Goal: Transaction & Acquisition: Book appointment/travel/reservation

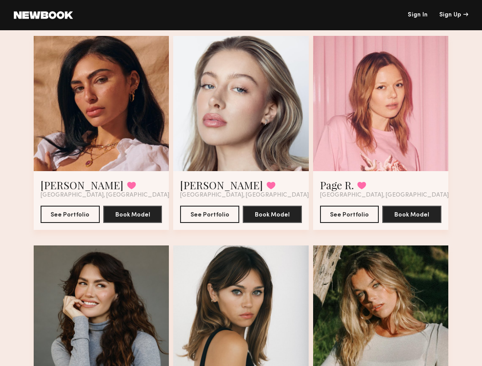
scroll to position [1114, 0]
click at [350, 217] on button "See Portfolio" at bounding box center [349, 213] width 59 height 17
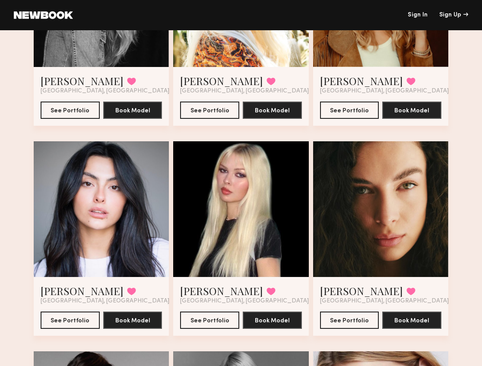
scroll to position [2084, 0]
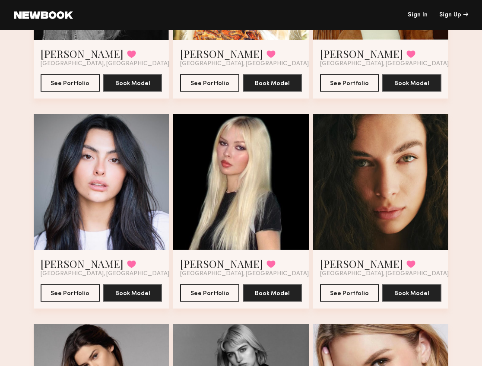
click at [273, 140] on div at bounding box center [240, 181] width 135 height 135
click at [272, 215] on div at bounding box center [240, 181] width 135 height 135
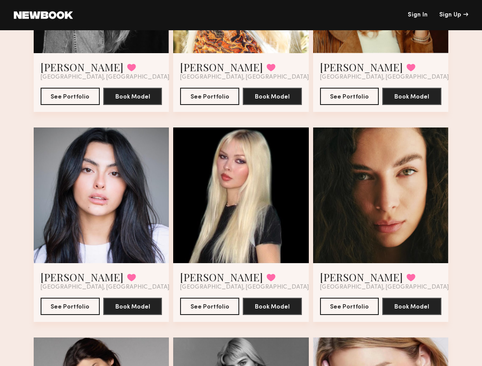
scroll to position [2048, 0]
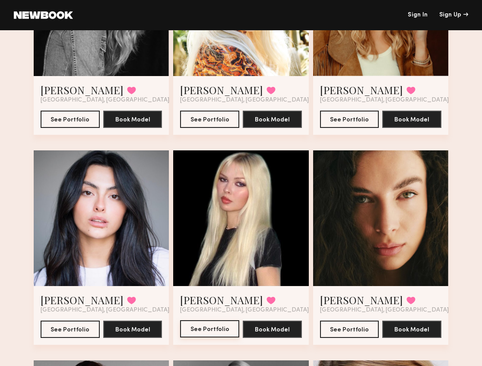
click at [217, 328] on button "See Portfolio" at bounding box center [209, 328] width 59 height 17
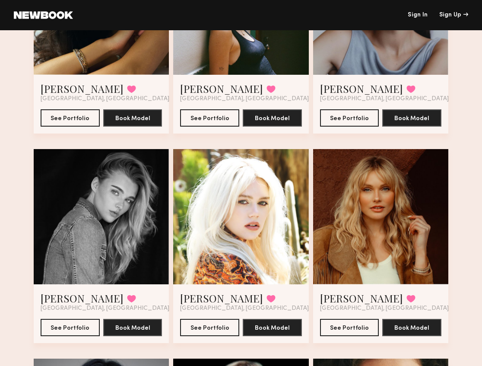
scroll to position [1731, 0]
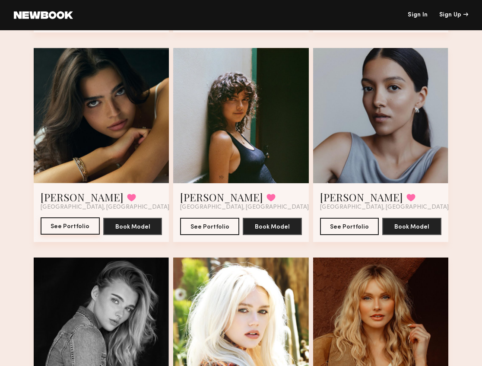
click at [74, 225] on button "See Portfolio" at bounding box center [70, 225] width 59 height 17
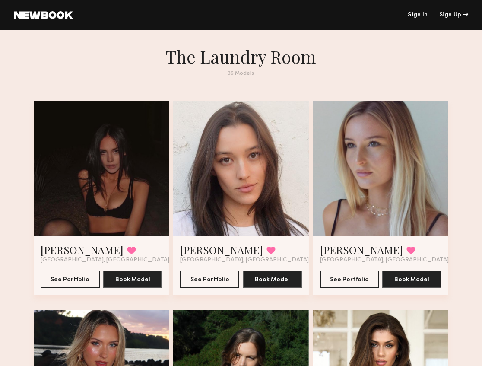
click at [129, 145] on div at bounding box center [101, 168] width 135 height 135
click at [131, 152] on div at bounding box center [101, 168] width 135 height 135
click at [77, 289] on div "Amara H. Favorited Los Angeles, CA See Portfolio Book Model" at bounding box center [101, 265] width 135 height 59
click at [79, 281] on button "See Portfolio" at bounding box center [70, 278] width 59 height 17
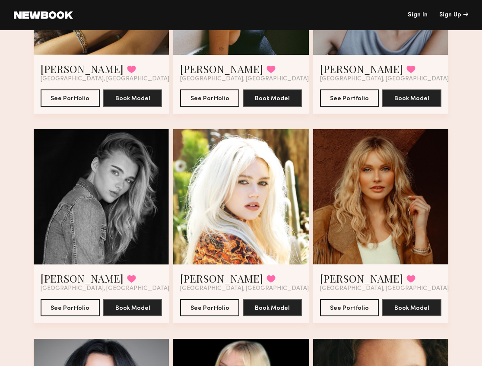
scroll to position [1979, 0]
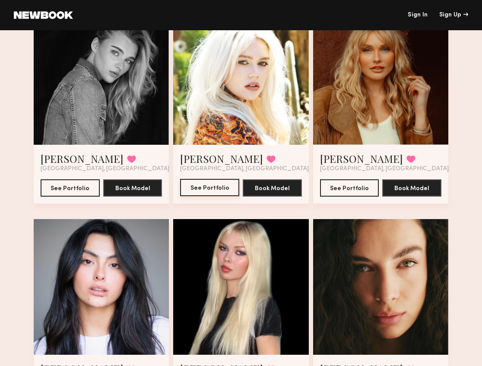
click at [226, 189] on button "See Portfolio" at bounding box center [209, 187] width 59 height 17
click at [259, 257] on div at bounding box center [240, 286] width 135 height 135
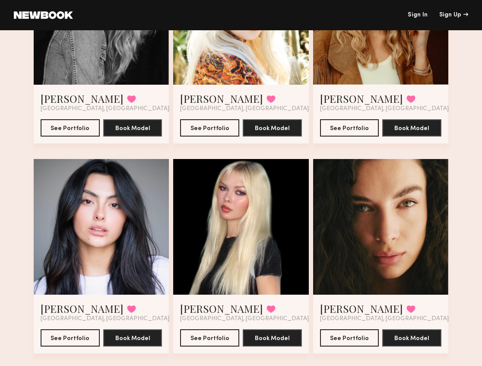
scroll to position [2065, 0]
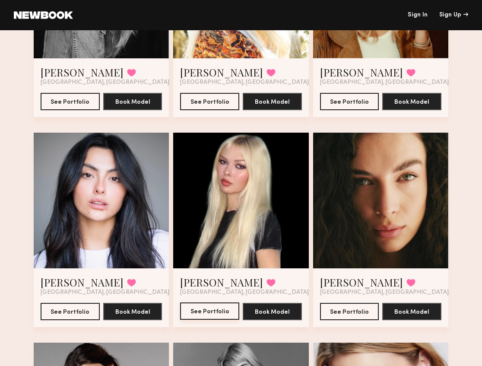
click at [216, 310] on button "See Portfolio" at bounding box center [209, 311] width 59 height 17
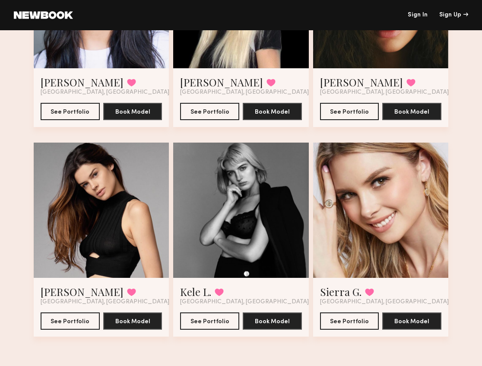
scroll to position [2265, 0]
click at [408, 169] on div at bounding box center [380, 210] width 135 height 135
click at [398, 177] on div at bounding box center [380, 210] width 135 height 135
click at [386, 253] on div at bounding box center [380, 210] width 135 height 135
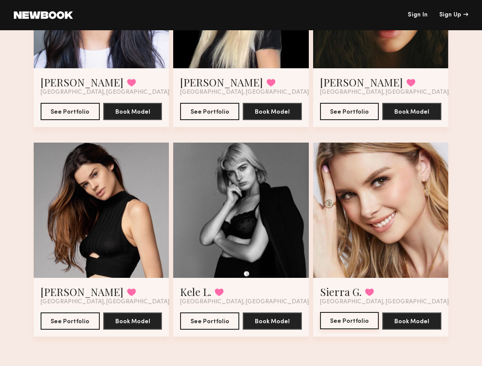
click at [363, 323] on button "See Portfolio" at bounding box center [349, 320] width 59 height 17
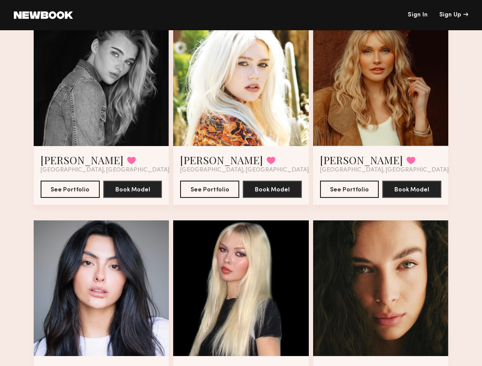
scroll to position [2020, 0]
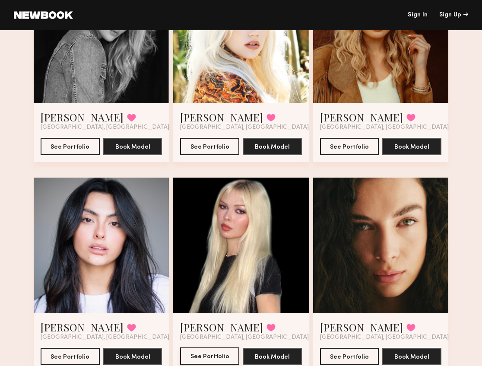
click at [187, 362] on button "See Portfolio" at bounding box center [209, 355] width 59 height 17
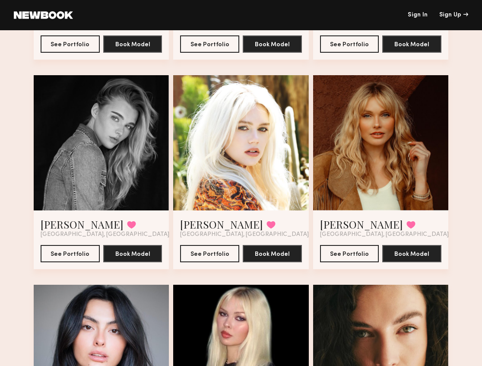
scroll to position [1897, 0]
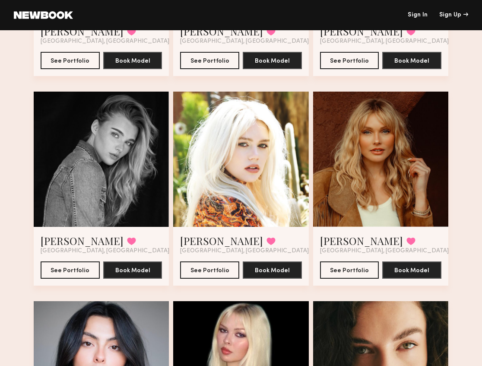
click at [259, 154] on div at bounding box center [240, 159] width 135 height 135
click at [263, 178] on div at bounding box center [240, 159] width 135 height 135
click at [217, 271] on button "See Portfolio" at bounding box center [209, 269] width 59 height 17
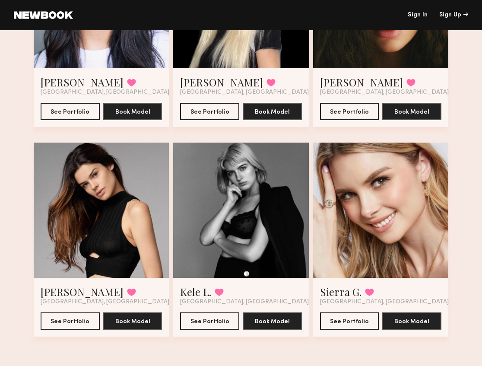
scroll to position [2265, 0]
click at [345, 320] on button "See Portfolio" at bounding box center [349, 320] width 59 height 17
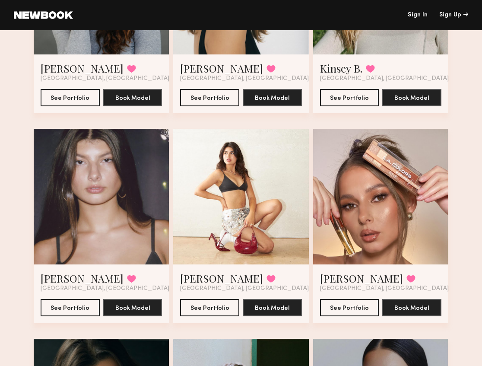
scroll to position [1447, 0]
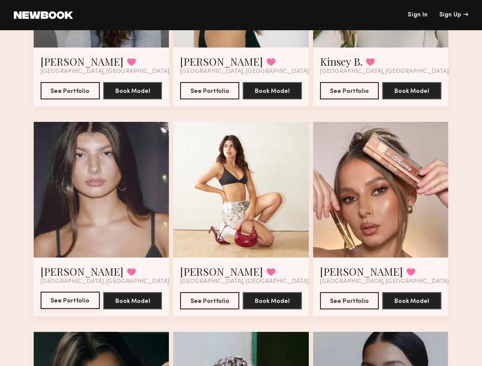
click at [80, 302] on button "See Portfolio" at bounding box center [70, 300] width 59 height 17
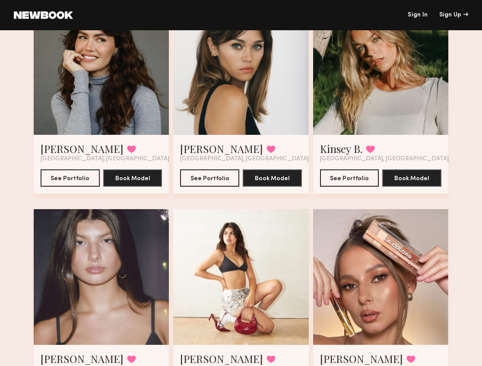
scroll to position [1313, 0]
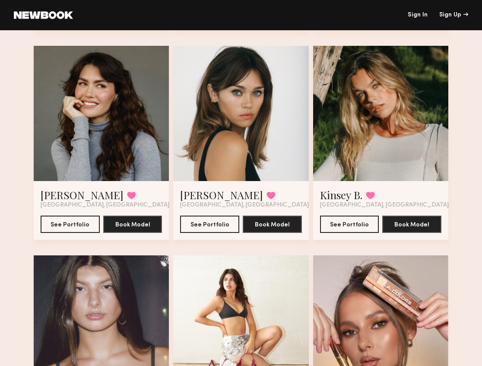
click at [102, 95] on div at bounding box center [101, 113] width 135 height 135
click at [86, 73] on div at bounding box center [101, 113] width 135 height 135
click at [75, 220] on button "See Portfolio" at bounding box center [70, 223] width 59 height 17
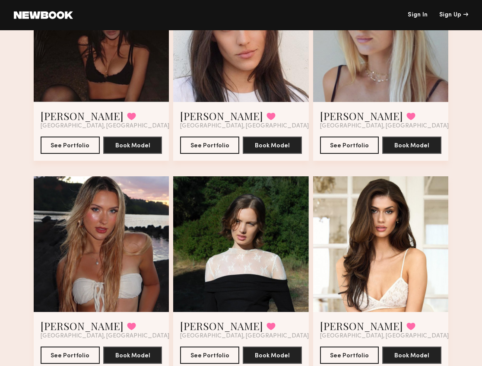
scroll to position [67, 0]
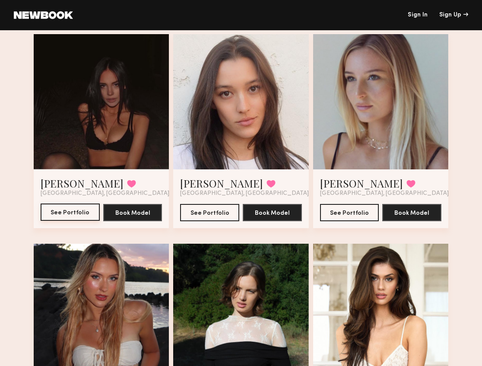
click at [70, 214] on button "See Portfolio" at bounding box center [70, 212] width 59 height 17
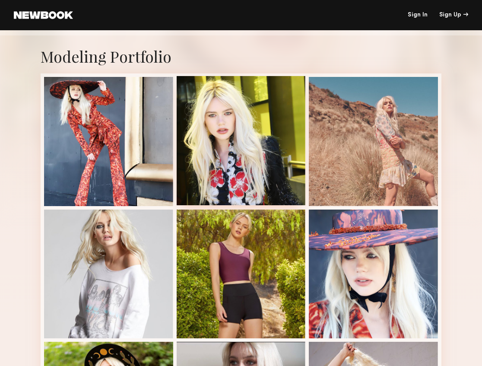
scroll to position [120, 0]
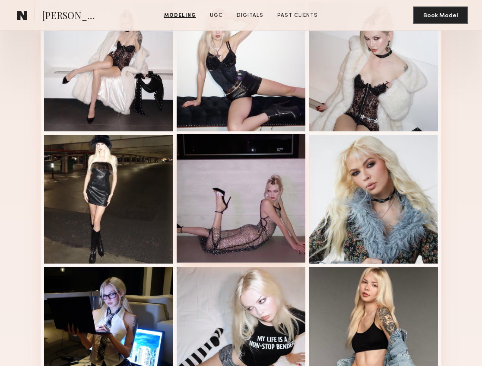
scroll to position [336, 0]
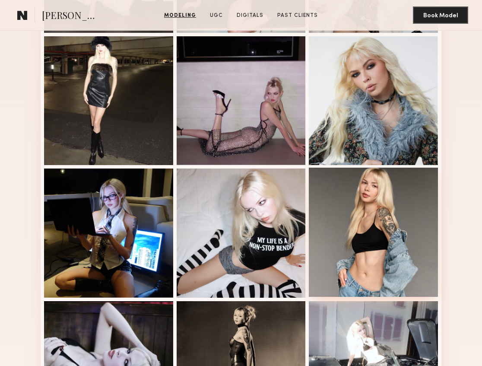
click at [389, 199] on div at bounding box center [373, 232] width 129 height 129
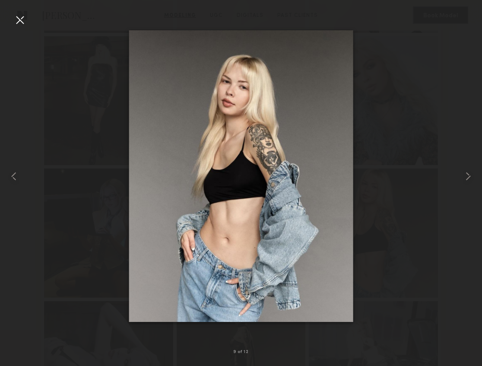
click at [396, 128] on div at bounding box center [241, 176] width 482 height 325
click at [20, 22] on div at bounding box center [20, 20] width 14 height 14
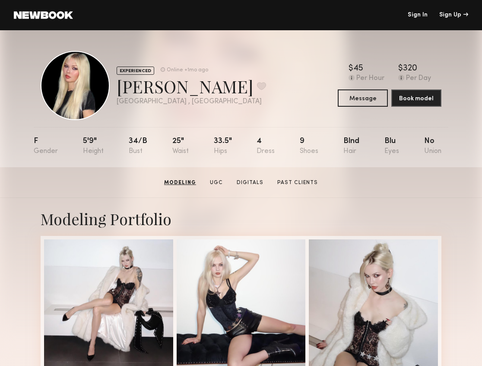
scroll to position [0, 0]
click at [293, 182] on link "Past Clients" at bounding box center [298, 183] width 48 height 8
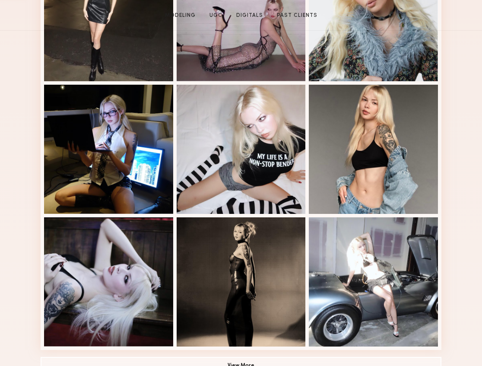
scroll to position [468, 0]
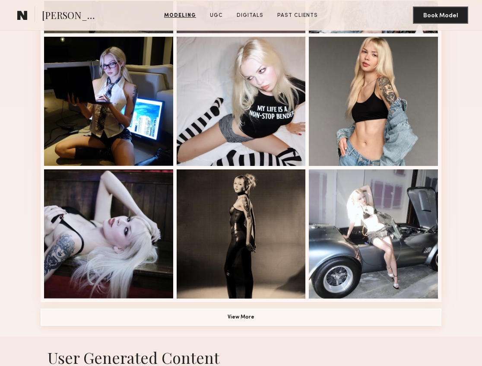
click at [275, 320] on button "View More" at bounding box center [241, 317] width 401 height 17
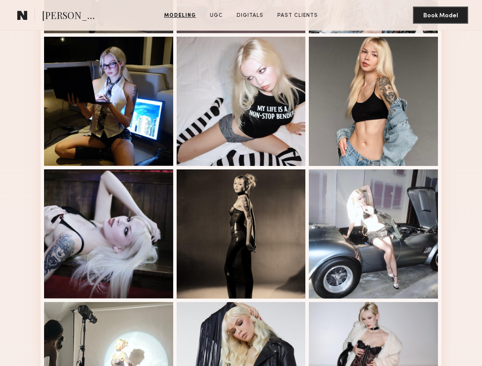
scroll to position [686, 0]
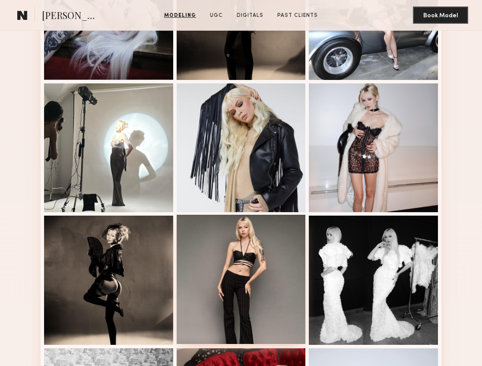
click at [261, 238] on div at bounding box center [241, 279] width 129 height 129
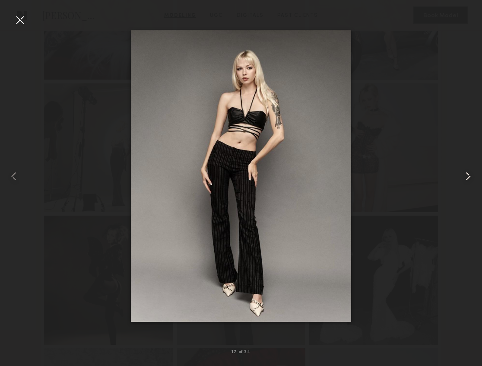
click at [469, 175] on common-icon at bounding box center [469, 176] width 14 height 14
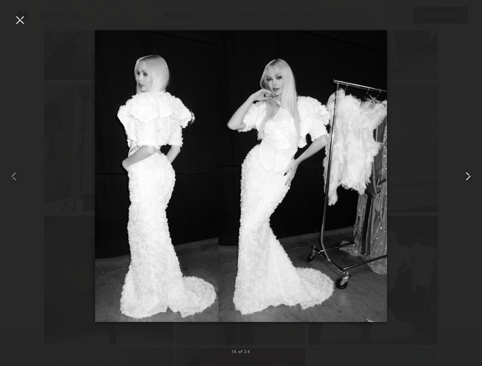
click at [469, 175] on common-icon at bounding box center [469, 176] width 14 height 14
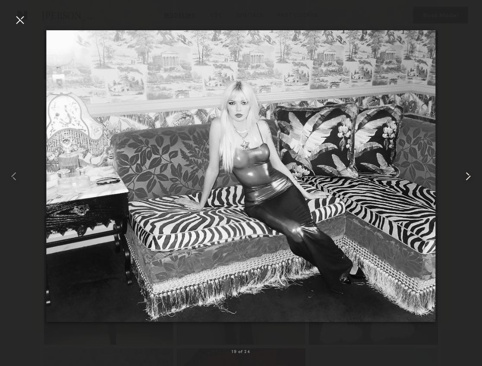
click at [469, 175] on common-icon at bounding box center [469, 176] width 14 height 14
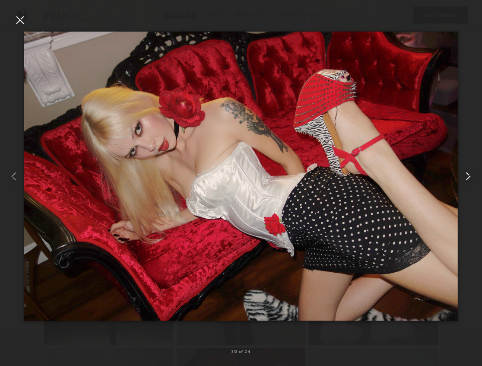
click at [469, 175] on common-icon at bounding box center [469, 176] width 14 height 14
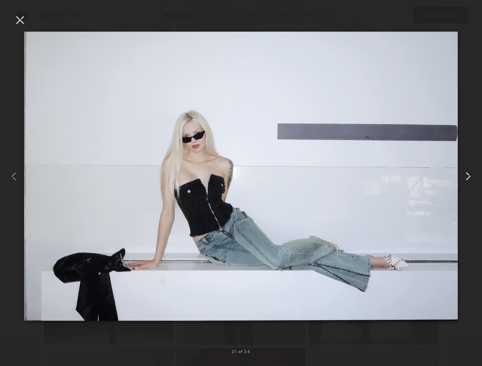
click at [469, 175] on common-icon at bounding box center [469, 176] width 14 height 14
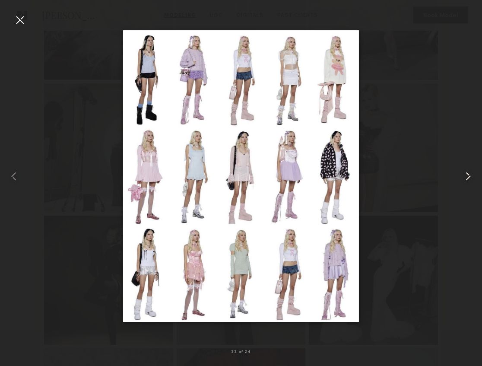
click at [469, 175] on common-icon at bounding box center [469, 176] width 14 height 14
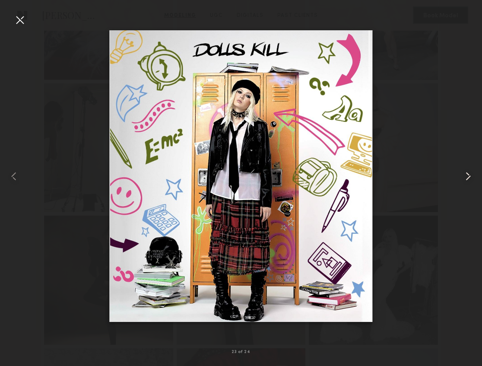
click at [469, 175] on common-icon at bounding box center [469, 176] width 14 height 14
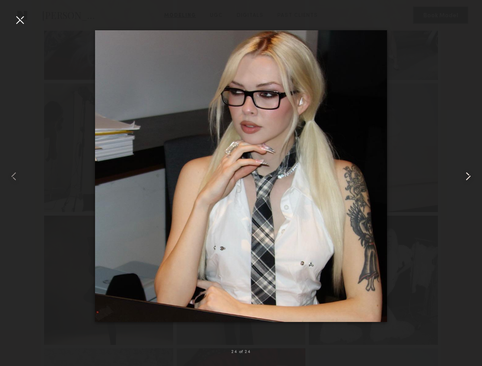
click at [469, 175] on common-icon at bounding box center [469, 176] width 14 height 14
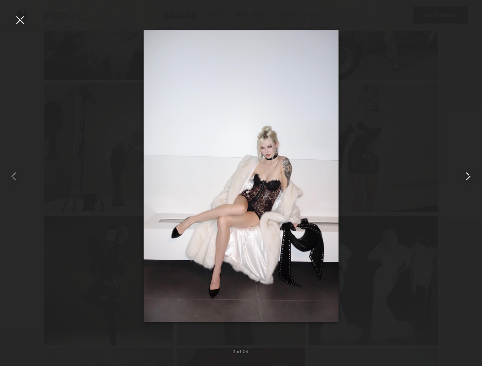
click at [469, 175] on common-icon at bounding box center [469, 176] width 14 height 14
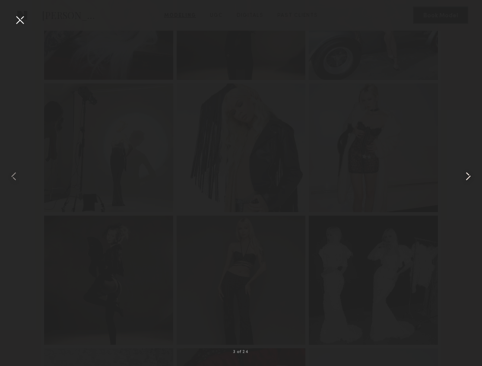
click at [469, 175] on common-icon at bounding box center [469, 176] width 14 height 14
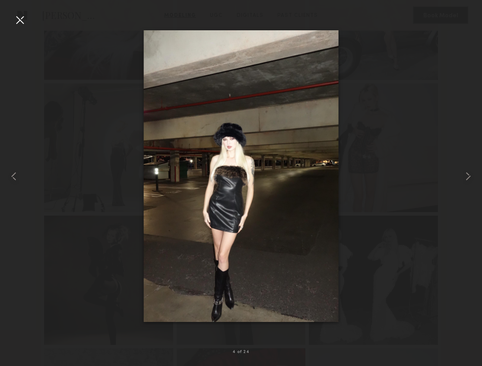
click at [446, 109] on div at bounding box center [241, 176] width 482 height 325
click at [19, 20] on div at bounding box center [20, 20] width 14 height 14
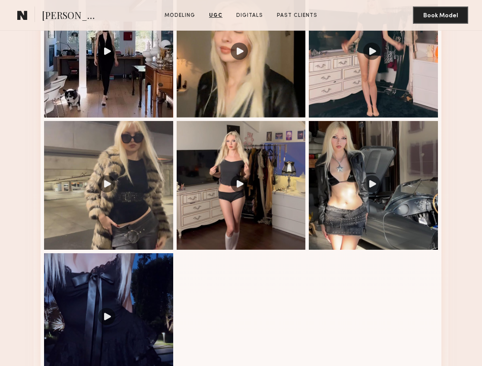
scroll to position [1415, 0]
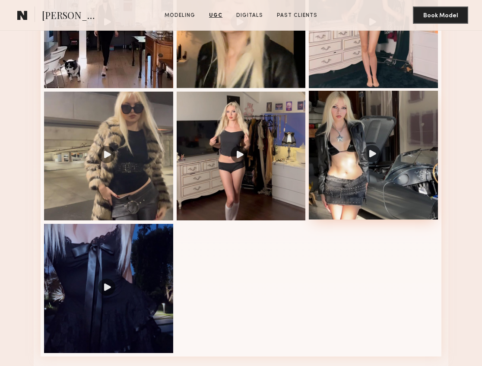
click at [379, 142] on div at bounding box center [373, 155] width 129 height 129
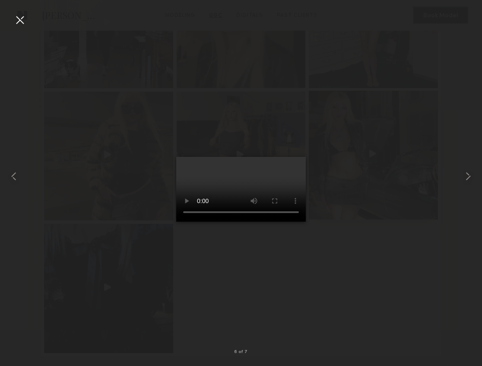
click at [379, 142] on div at bounding box center [241, 176] width 482 height 325
click at [24, 19] on div at bounding box center [20, 20] width 14 height 14
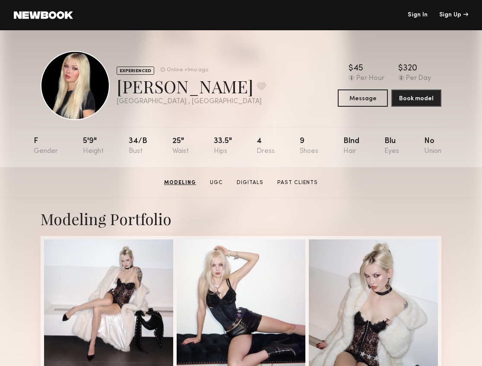
scroll to position [0, 0]
click at [249, 86] on div "EXPERIENCED Online +1mo ago Amelia T. Favorite Los Angeles , CA Online +1mo ago…" at bounding box center [241, 85] width 401 height 69
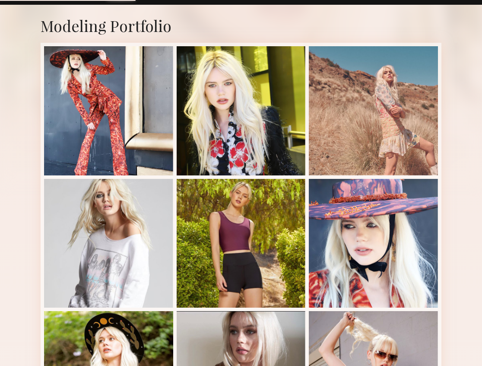
scroll to position [165, 0]
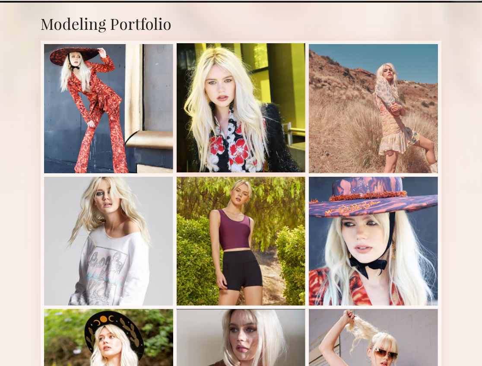
click at [236, 95] on div at bounding box center [241, 107] width 129 height 129
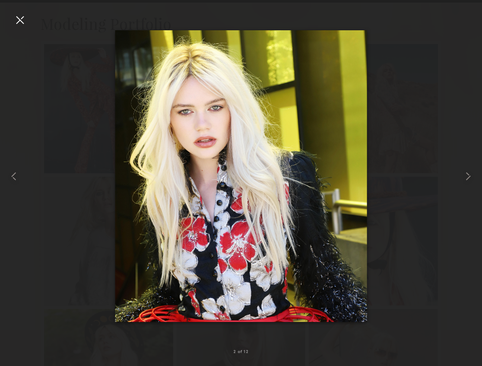
click at [407, 142] on div at bounding box center [241, 176] width 482 height 325
click at [20, 17] on div at bounding box center [20, 20] width 14 height 14
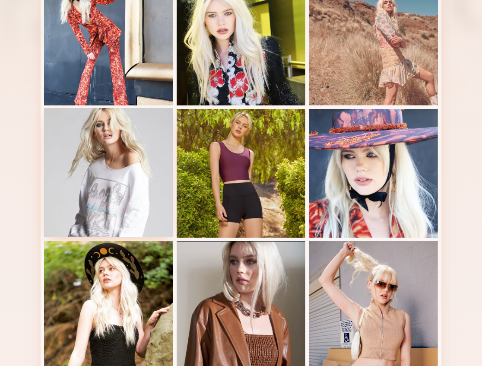
scroll to position [223, 0]
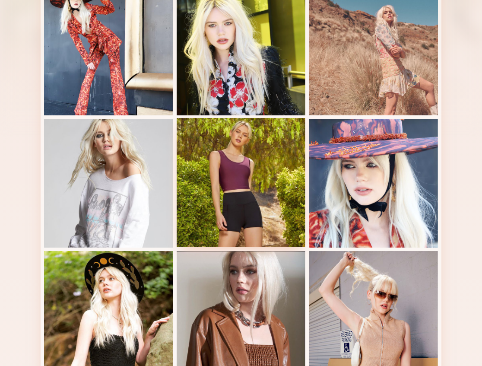
click at [268, 155] on div at bounding box center [241, 182] width 129 height 129
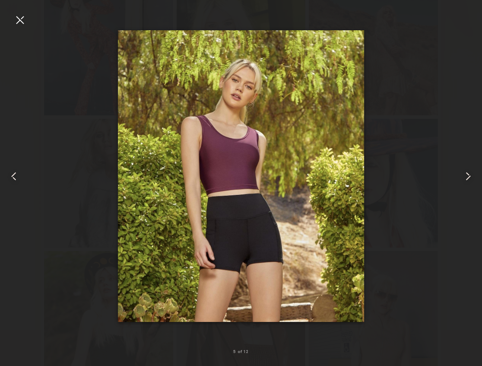
click at [405, 75] on div at bounding box center [241, 176] width 482 height 325
click at [19, 16] on div at bounding box center [20, 20] width 14 height 14
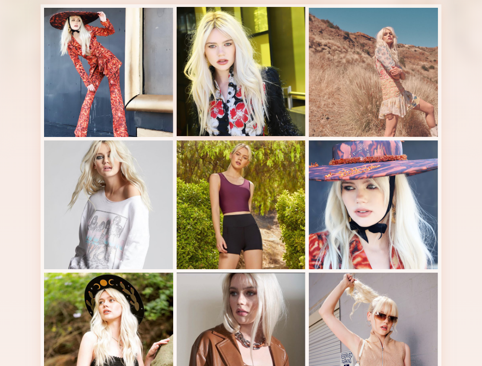
scroll to position [184, 0]
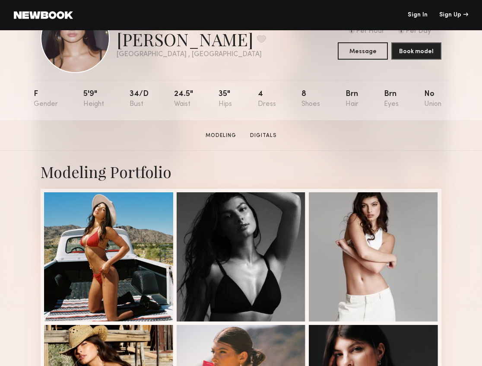
scroll to position [106, 0]
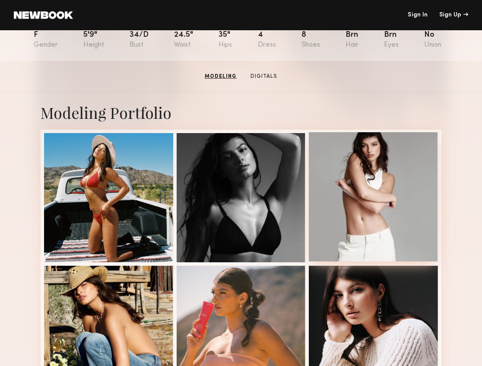
click at [395, 173] on div at bounding box center [373, 196] width 129 height 129
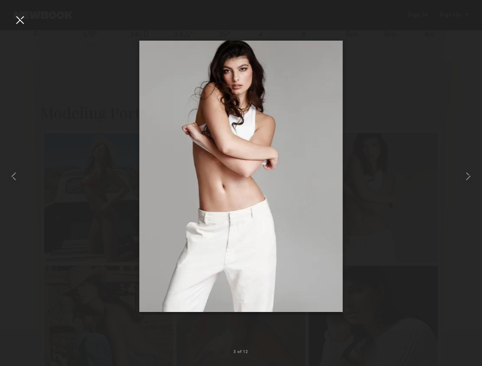
click at [396, 133] on div at bounding box center [241, 176] width 482 height 325
click at [22, 25] on div at bounding box center [20, 20] width 14 height 14
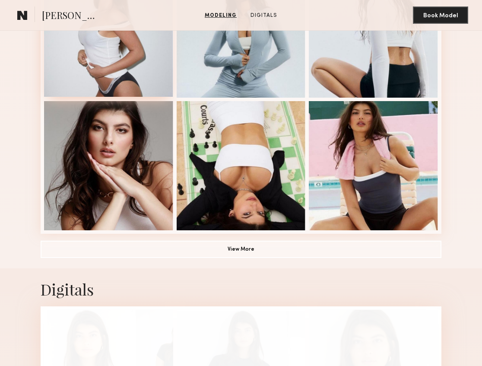
scroll to position [570, 0]
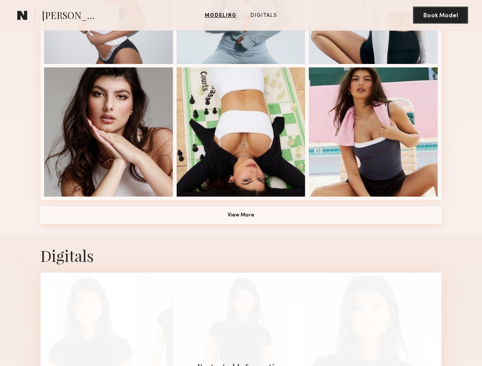
click at [189, 217] on button "View More" at bounding box center [241, 215] width 401 height 17
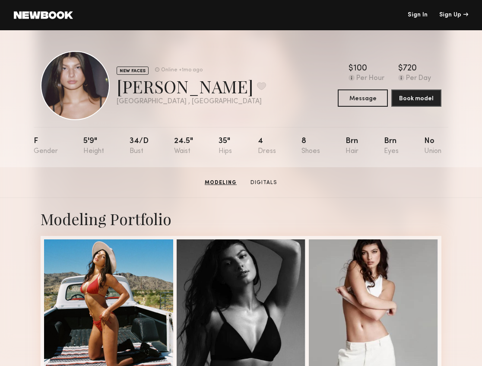
scroll to position [0, 0]
click at [268, 181] on link "Digitals" at bounding box center [264, 183] width 34 height 8
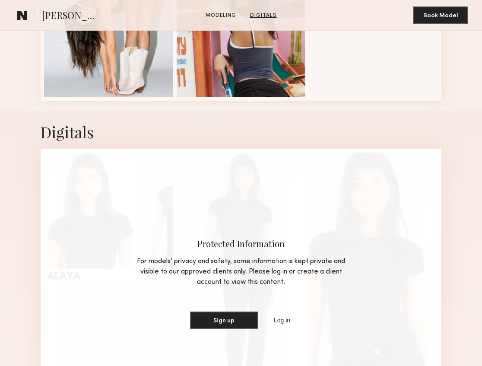
scroll to position [993, 0]
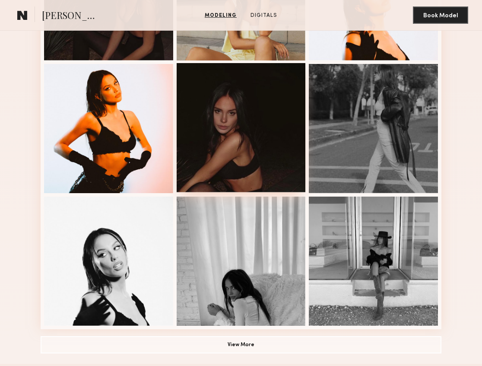
scroll to position [399, 0]
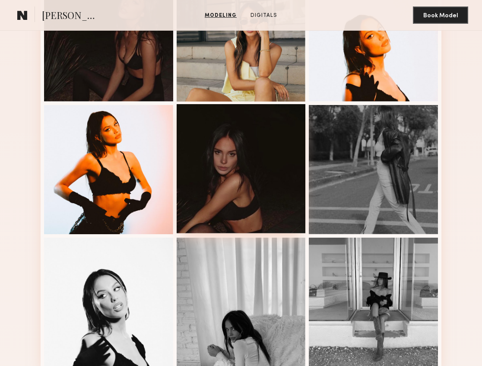
click at [249, 156] on div at bounding box center [241, 168] width 129 height 129
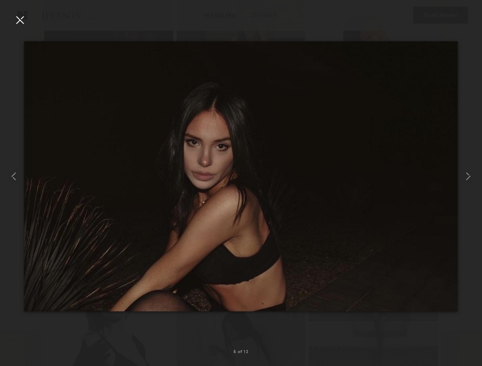
click at [19, 19] on div at bounding box center [20, 20] width 14 height 14
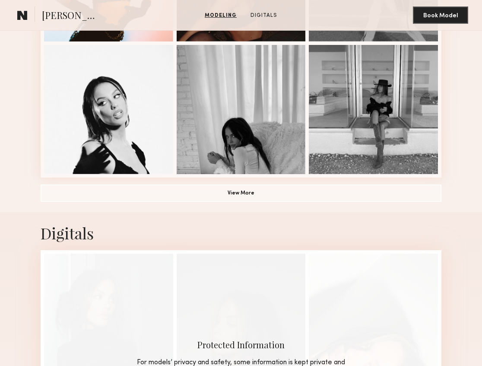
scroll to position [650, 0]
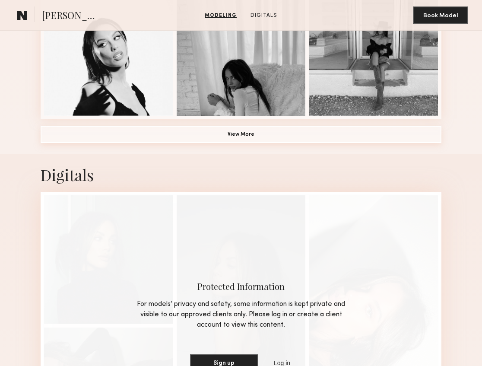
click at [236, 132] on button "View More" at bounding box center [241, 134] width 401 height 17
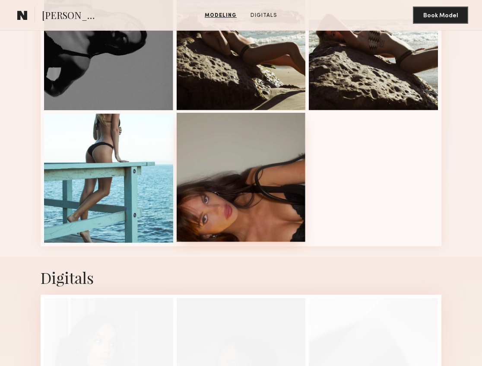
scroll to position [947, 0]
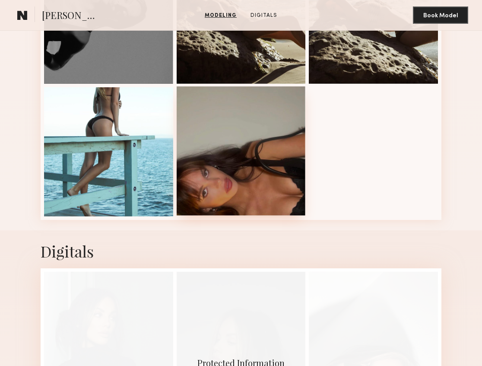
click at [266, 178] on div at bounding box center [241, 150] width 129 height 129
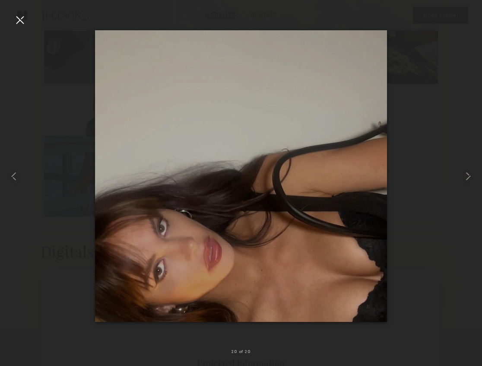
click at [433, 55] on div at bounding box center [241, 176] width 482 height 325
click at [38, 66] on div at bounding box center [241, 176] width 482 height 325
click at [19, 20] on div at bounding box center [20, 20] width 14 height 14
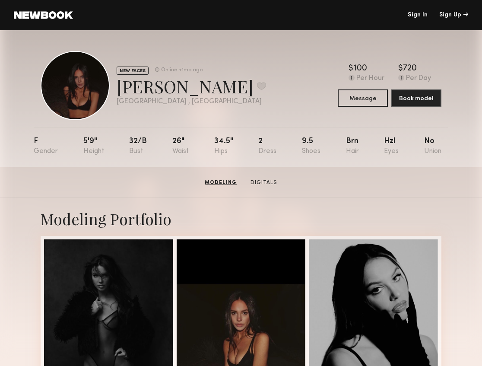
scroll to position [0, 0]
